Goal: Information Seeking & Learning: Learn about a topic

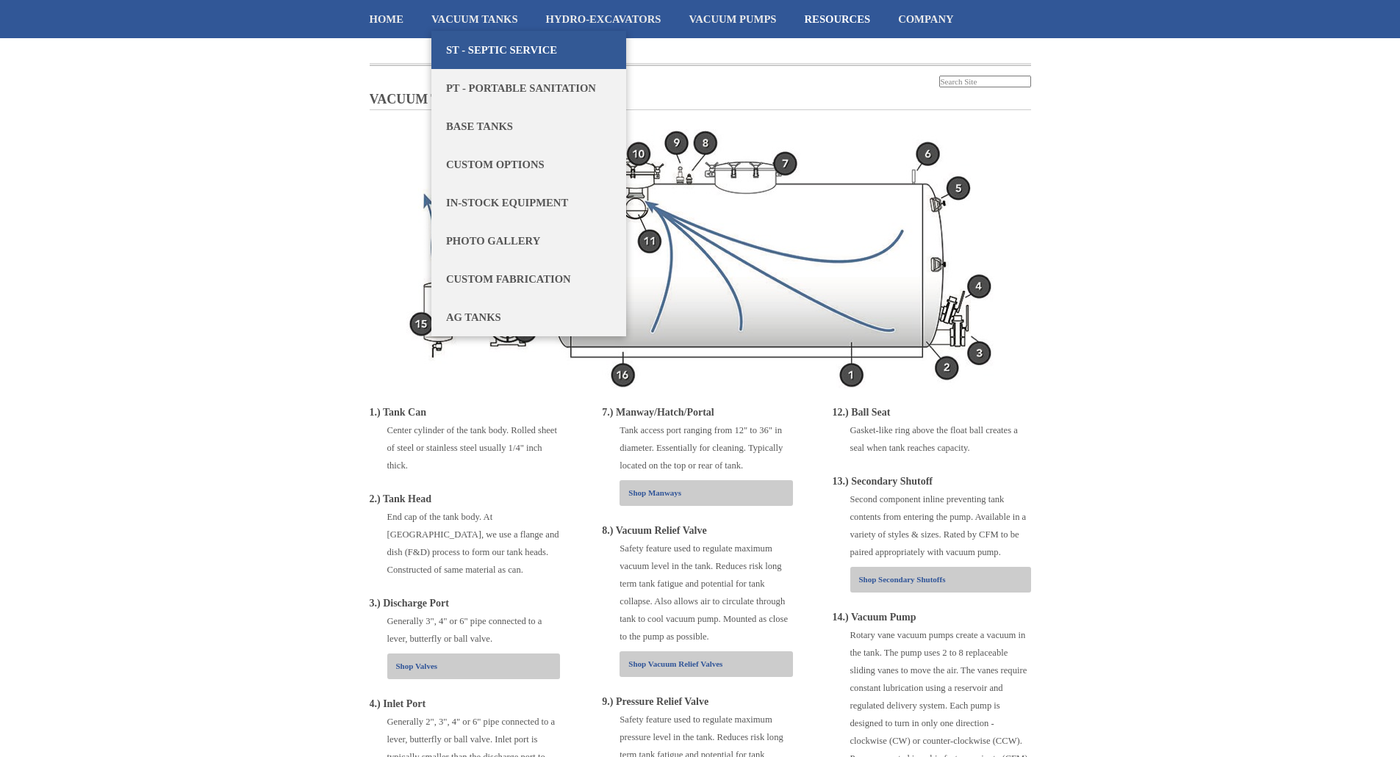
click at [489, 42] on link "ST - Septic Service" at bounding box center [528, 50] width 195 height 38
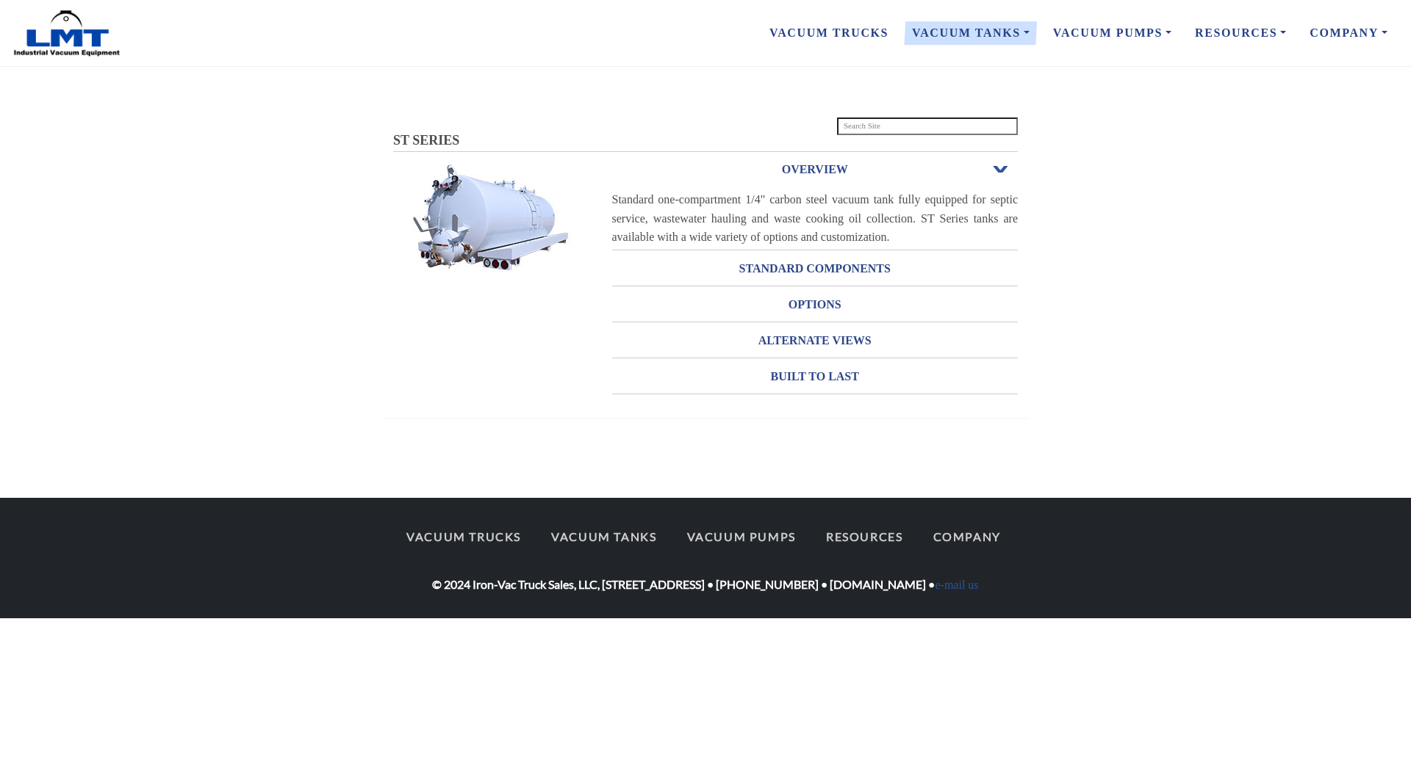
click at [997, 176] on h3 "OVERVIEW" at bounding box center [815, 170] width 406 height 24
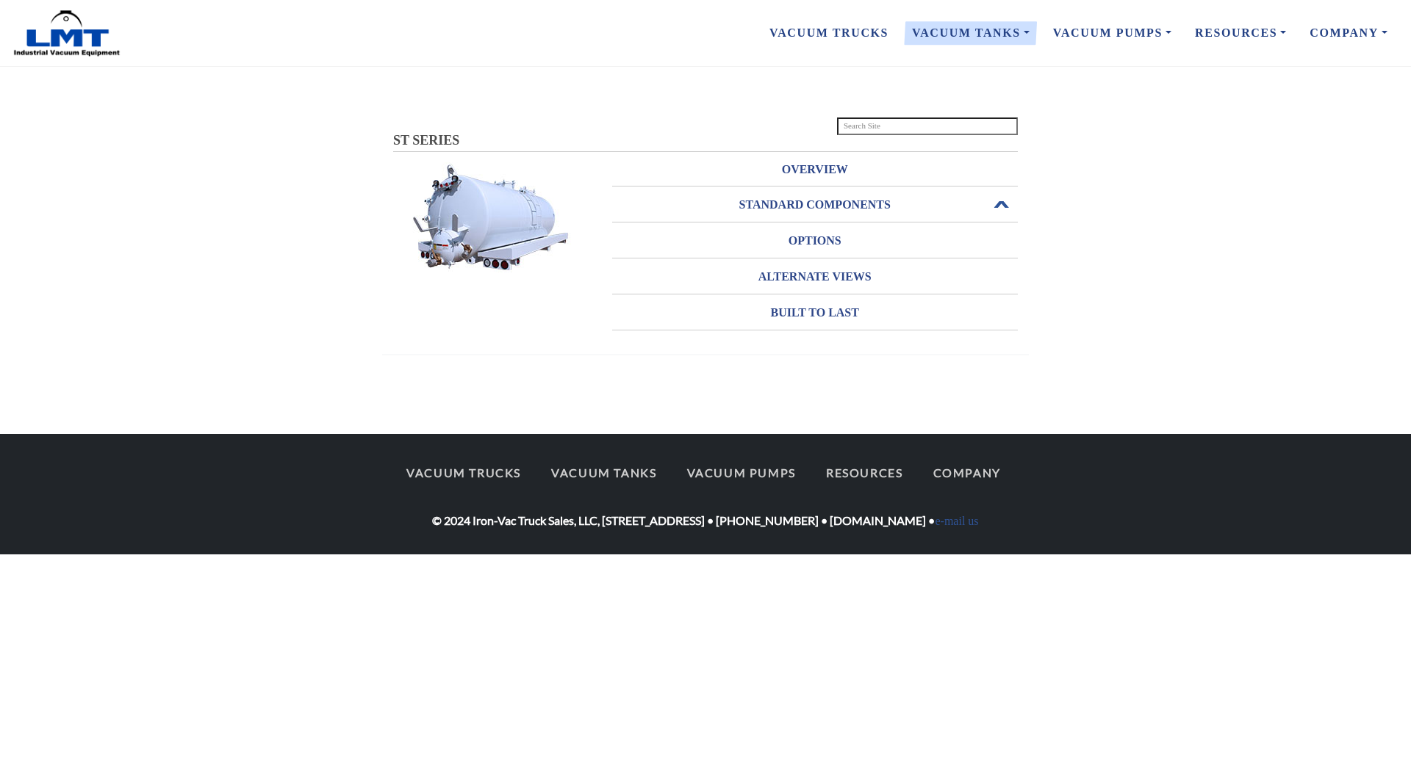
click at [804, 198] on h3 "STANDARD COMPONENTS" at bounding box center [815, 205] width 406 height 24
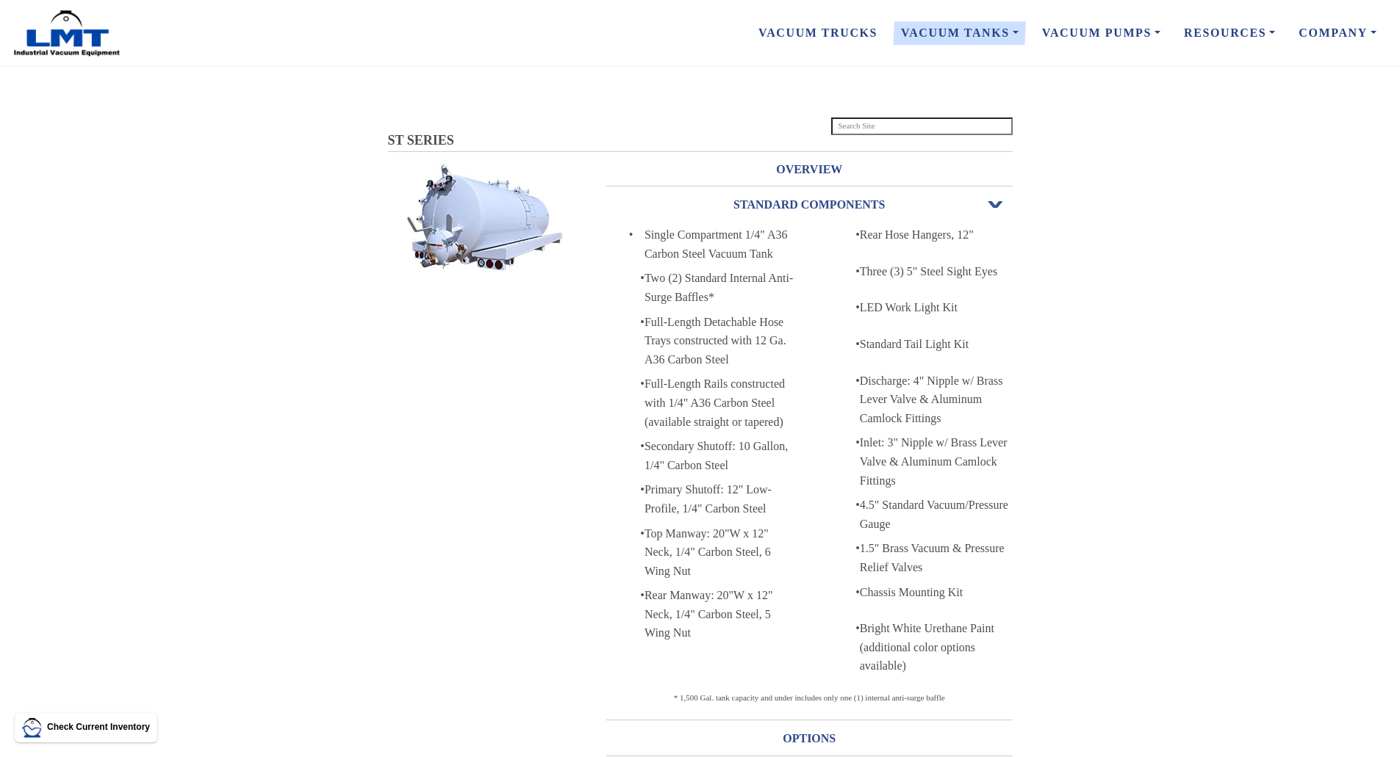
scroll to position [295, 0]
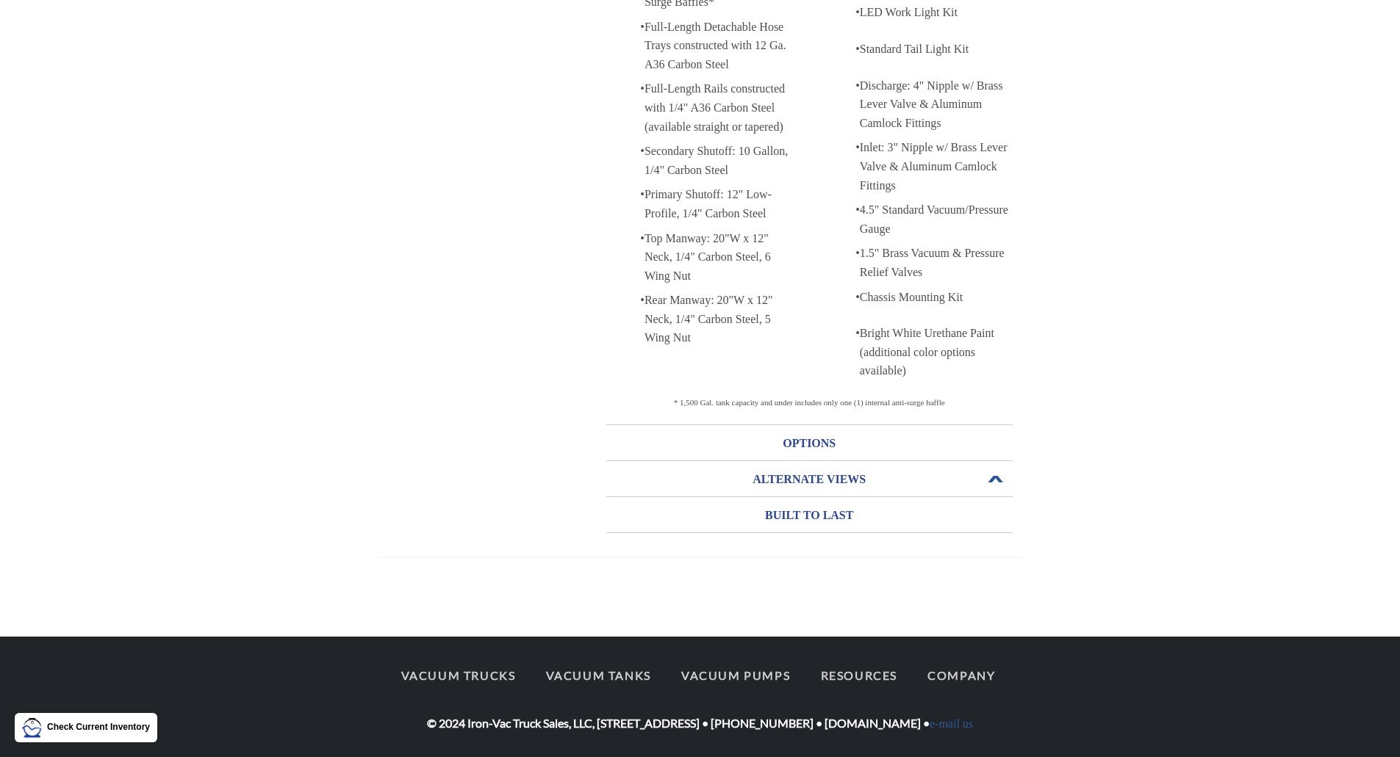
click at [791, 485] on h3 "ALTERNATE VIEWS" at bounding box center [809, 480] width 406 height 24
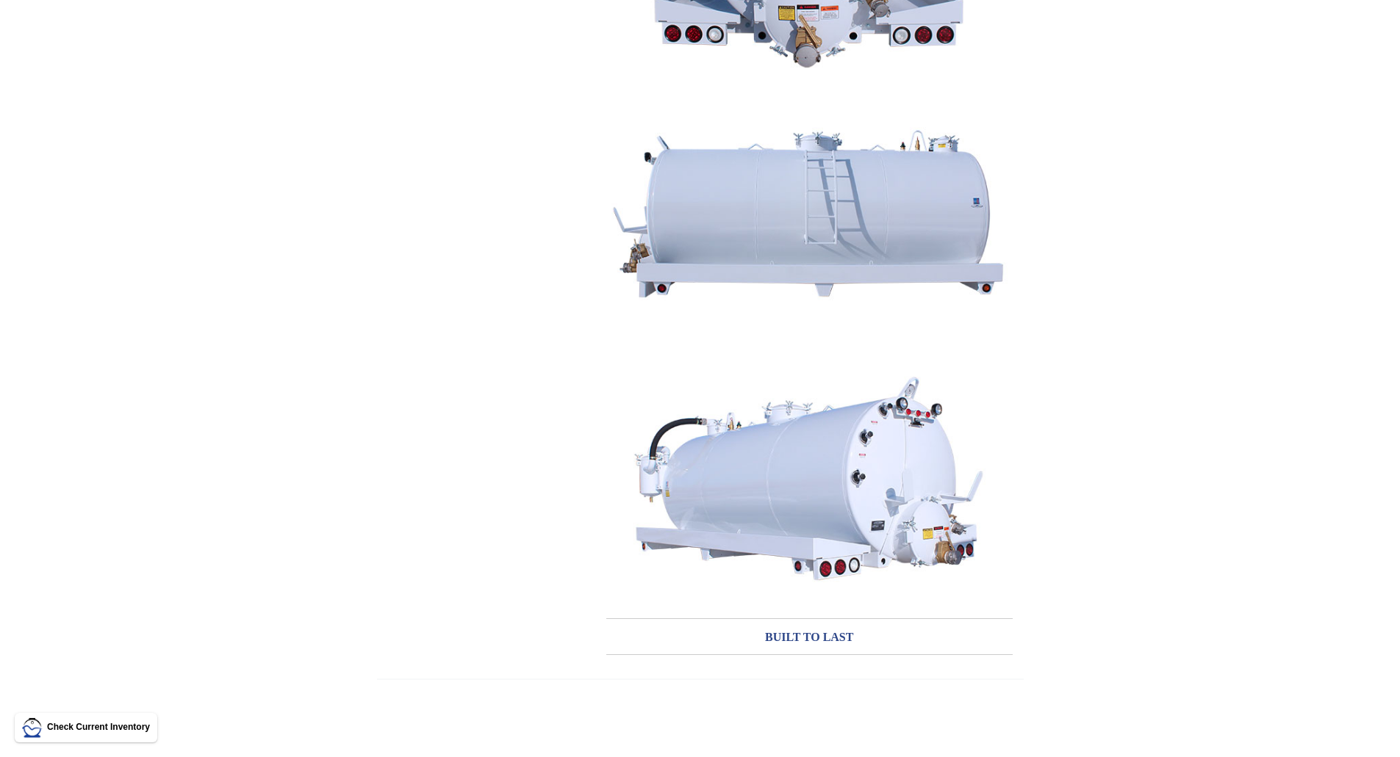
scroll to position [847, 0]
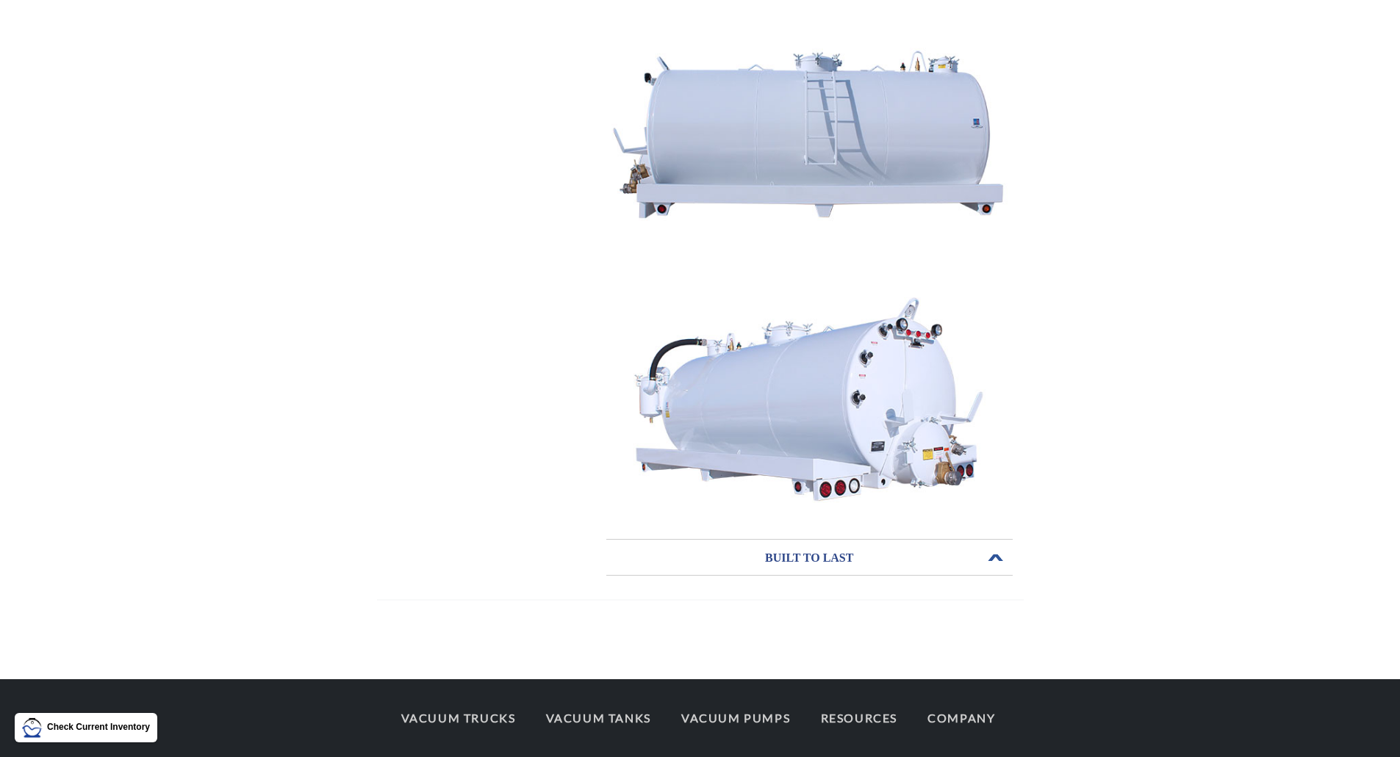
click at [777, 572] on link "BUILT TO LAST Open or Close" at bounding box center [809, 558] width 406 height 35
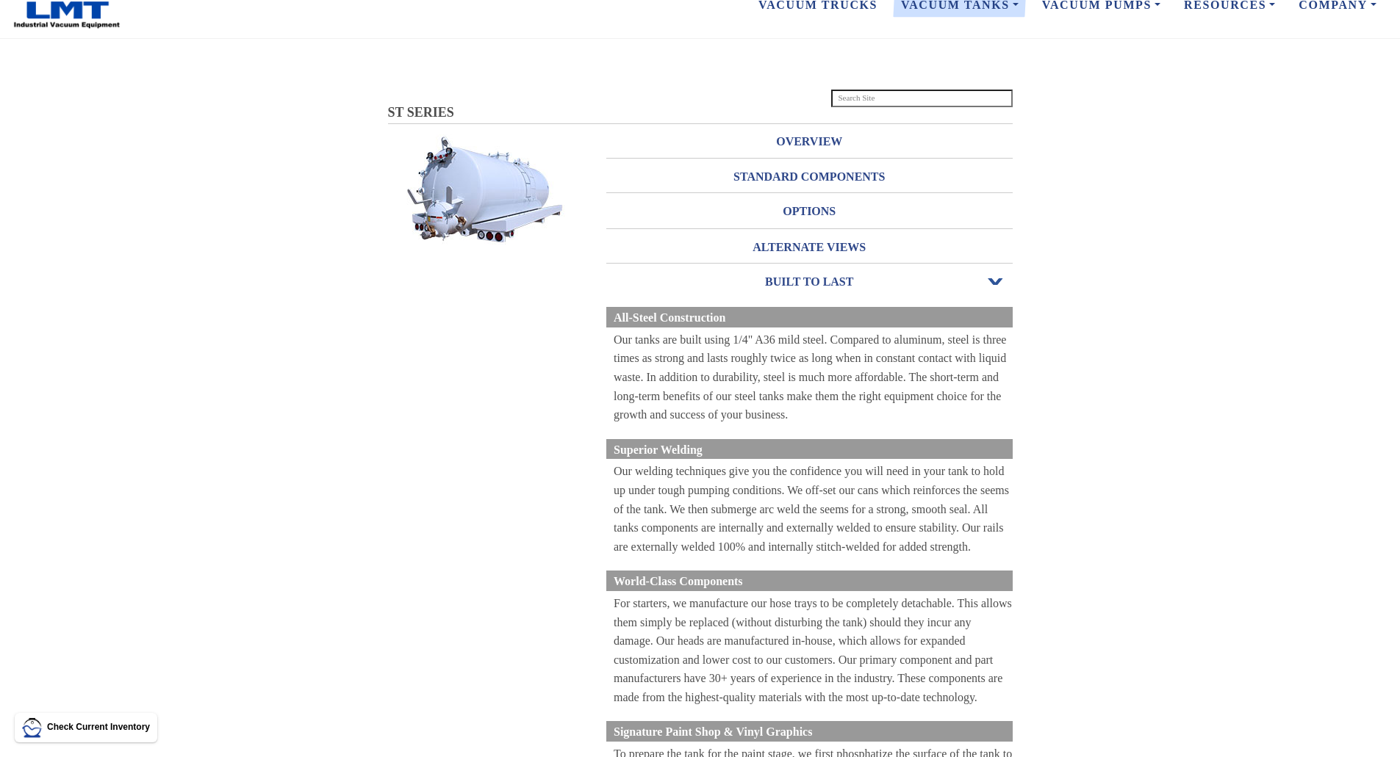
scroll to position [0, 0]
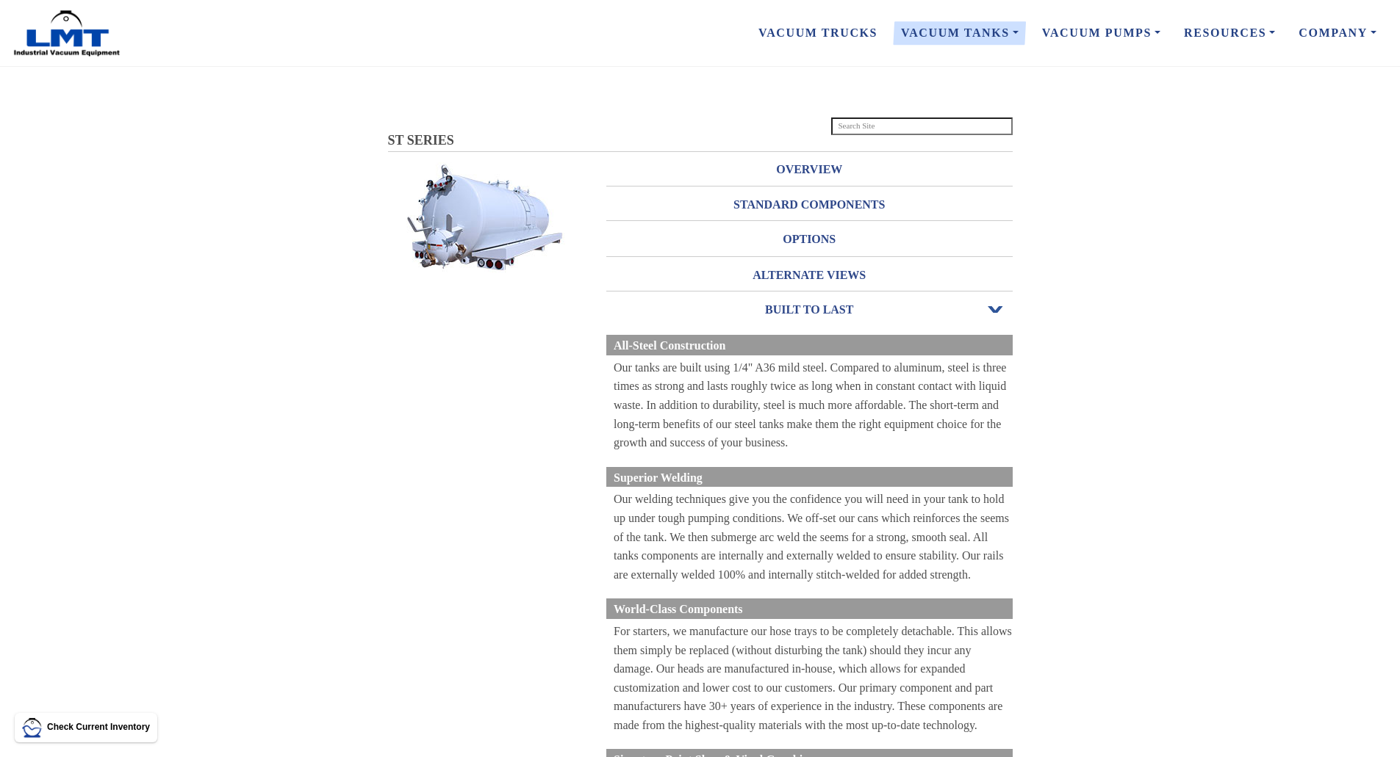
click at [697, 95] on div "ST SERIES ST SERIES OVERVIEW Open or Close Standard one-compartment 1/4" carbon…" at bounding box center [700, 524] width 1400 height 914
